Goal: Navigation & Orientation: Understand site structure

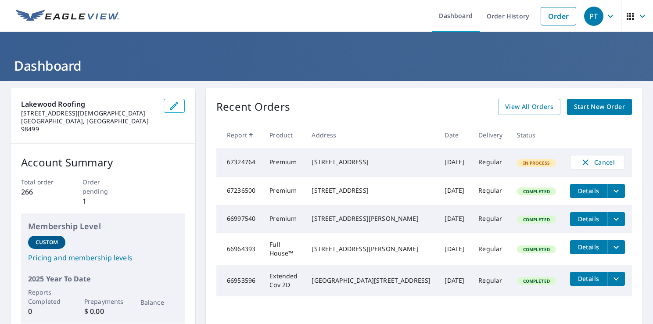
click at [639, 48] on header "Dashboard" at bounding box center [326, 56] width 653 height 49
